Goal: Information Seeking & Learning: Learn about a topic

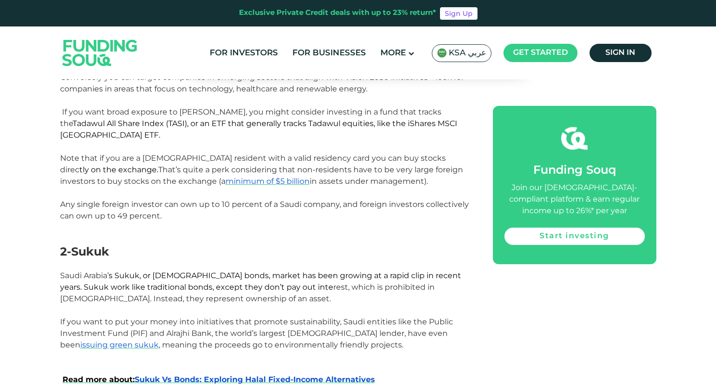
scroll to position [753, 0]
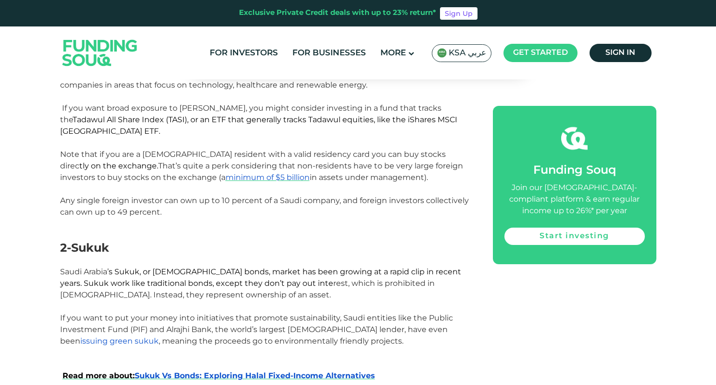
click at [159, 336] on span "issuing green sukuk" at bounding box center [119, 340] width 78 height 9
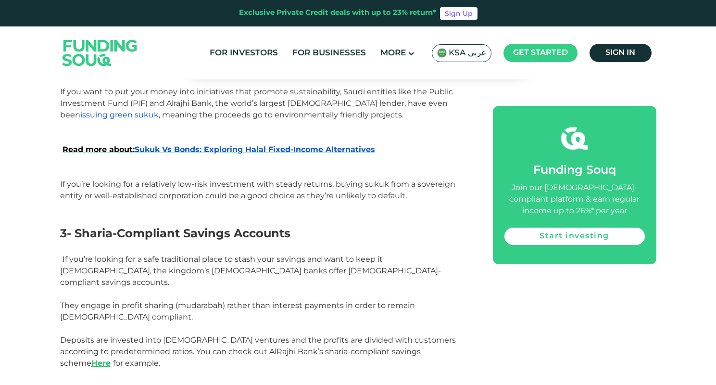
scroll to position [979, 0]
click at [111, 358] on link "Here" at bounding box center [100, 362] width 19 height 9
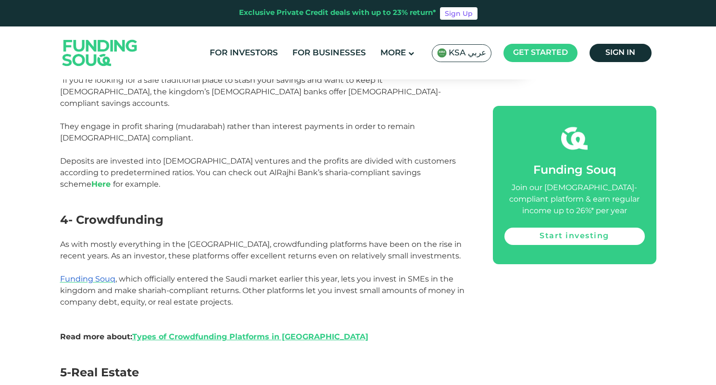
scroll to position [1158, 0]
click at [304, 332] on link "Types of Crowdfunding Platforms in Saudi Arabia" at bounding box center [250, 336] width 236 height 9
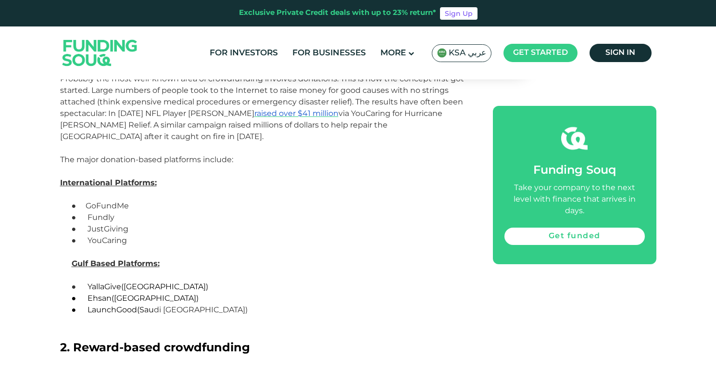
scroll to position [815, 0]
